Goal: Task Accomplishment & Management: Manage account settings

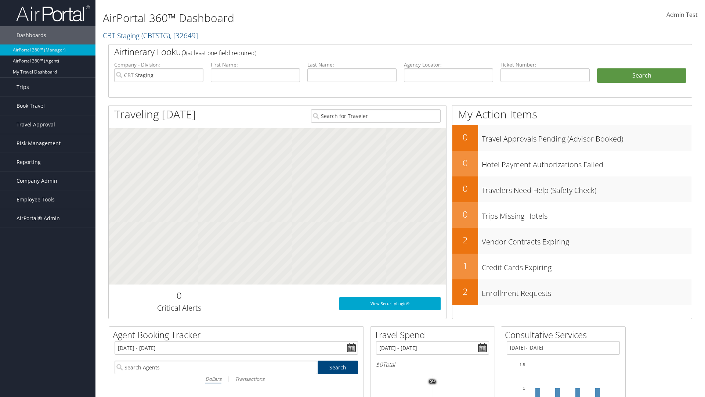
click at [48, 181] on span "Company Admin" at bounding box center [37, 181] width 41 height 18
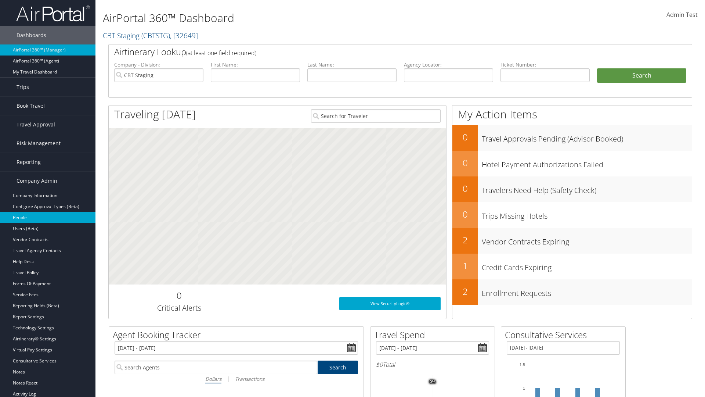
click at [48, 218] on link "People" at bounding box center [48, 217] width 96 height 11
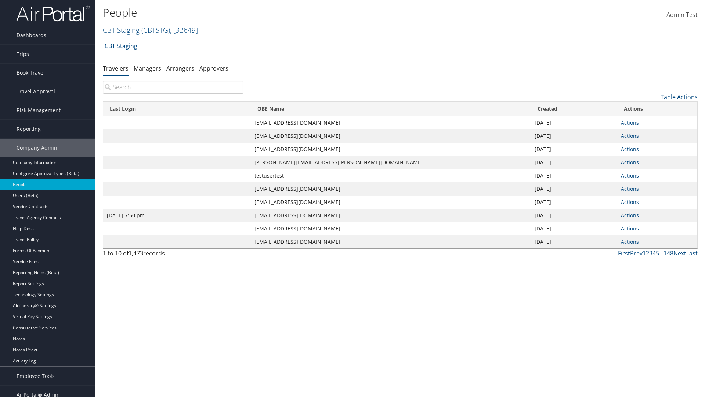
click at [173, 87] on input "search" at bounding box center [173, 86] width 141 height 13
type input "[DATE] 7:50 pm"
